Goal: Task Accomplishment & Management: Manage account settings

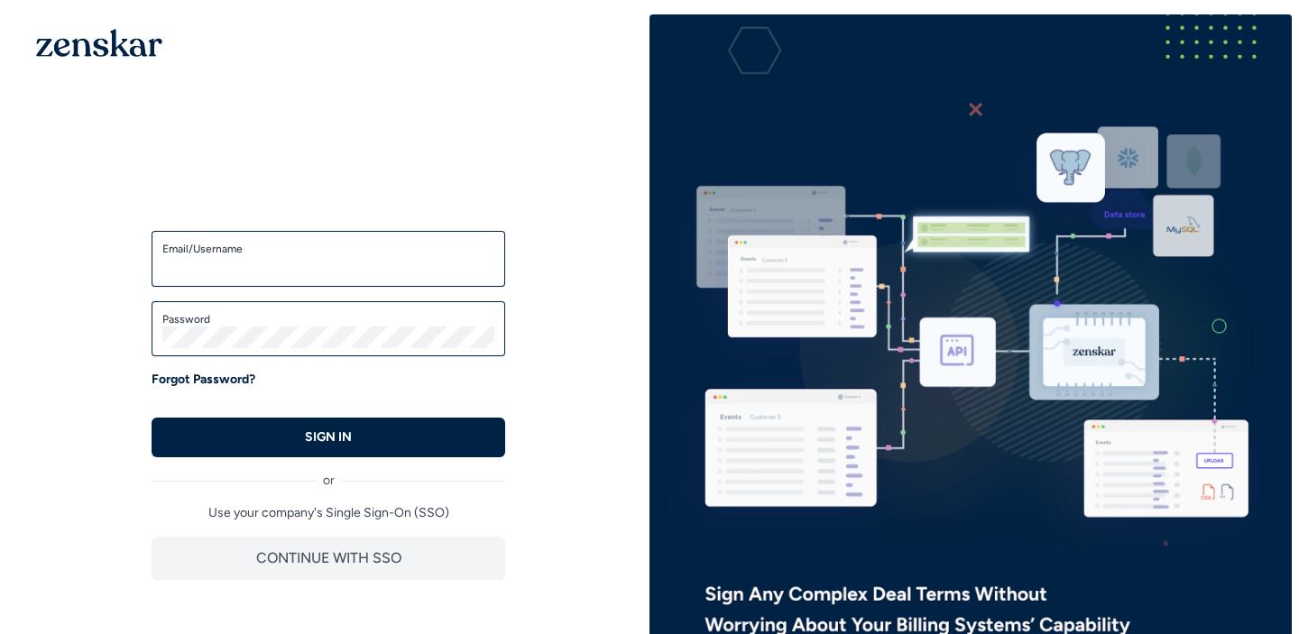
type input "**********"
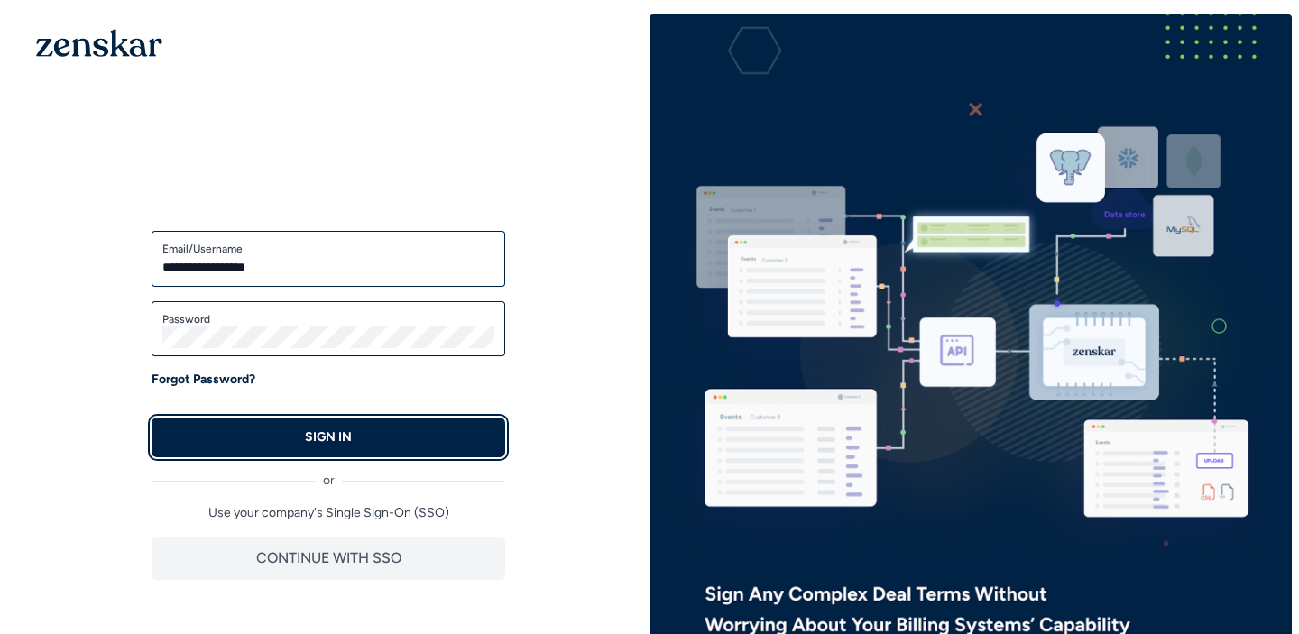
click at [339, 442] on p "SIGN IN" at bounding box center [328, 438] width 47 height 18
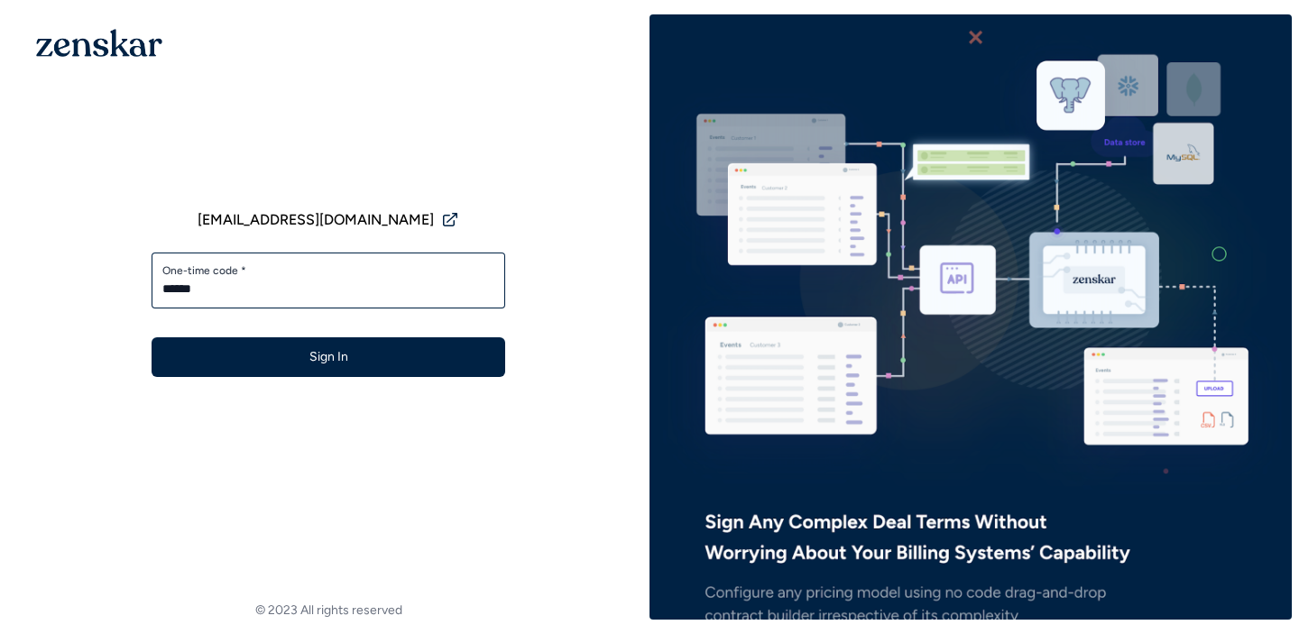
type input "******"
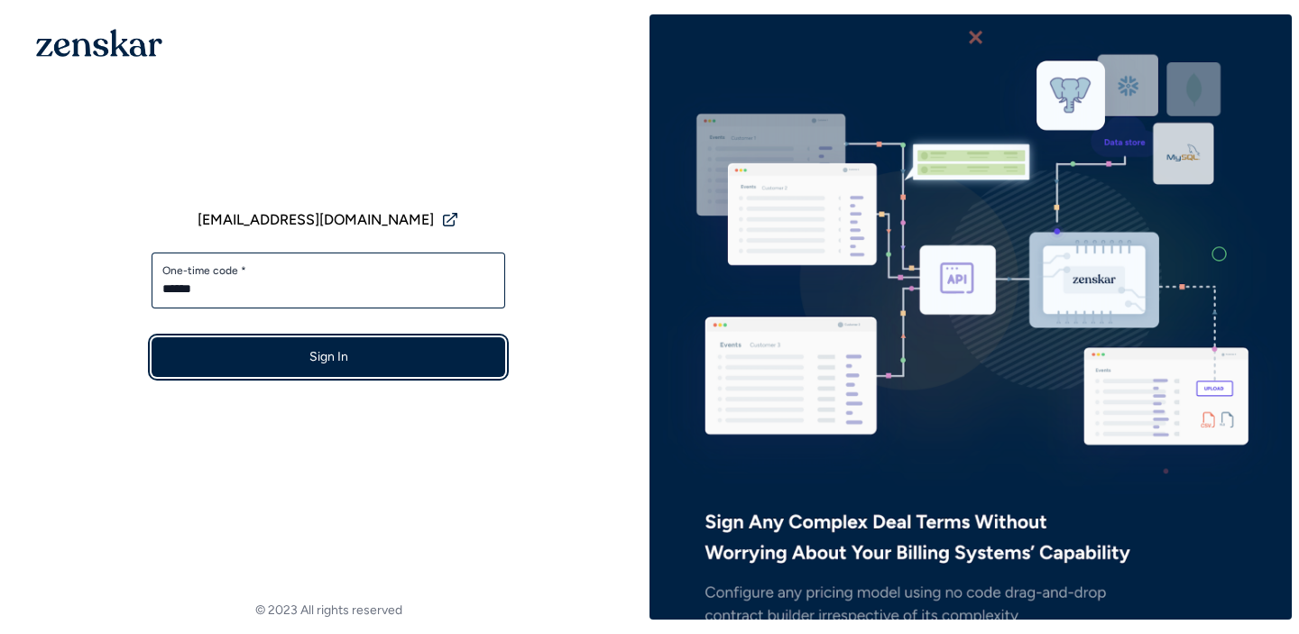
click at [397, 369] on button "Sign In" at bounding box center [329, 357] width 354 height 40
